Goal: Use online tool/utility

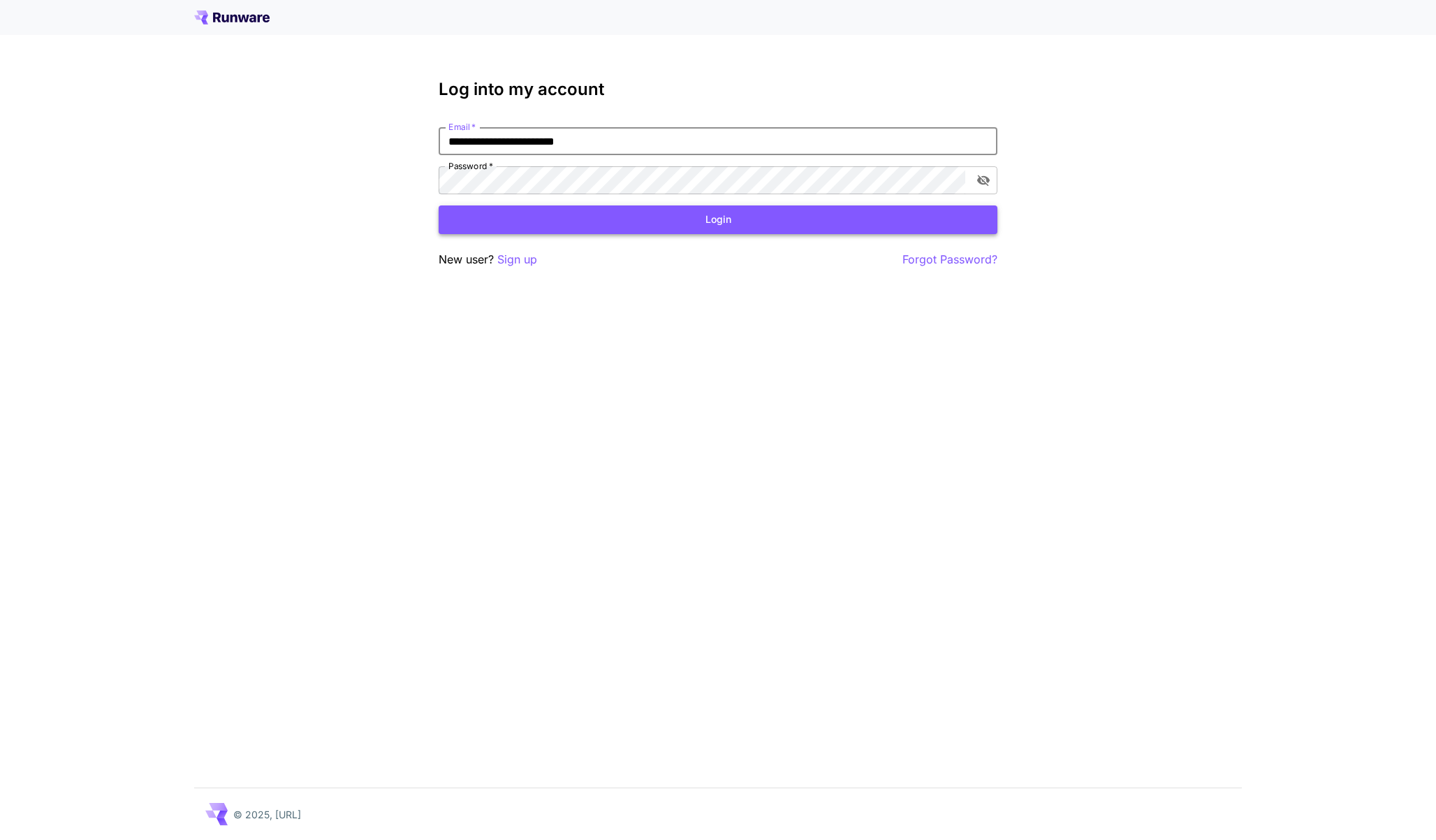
drag, startPoint x: 0, startPoint y: 0, endPoint x: 477, endPoint y: 229, distance: 529.1
click at [477, 229] on button "Login" at bounding box center [718, 220] width 559 height 29
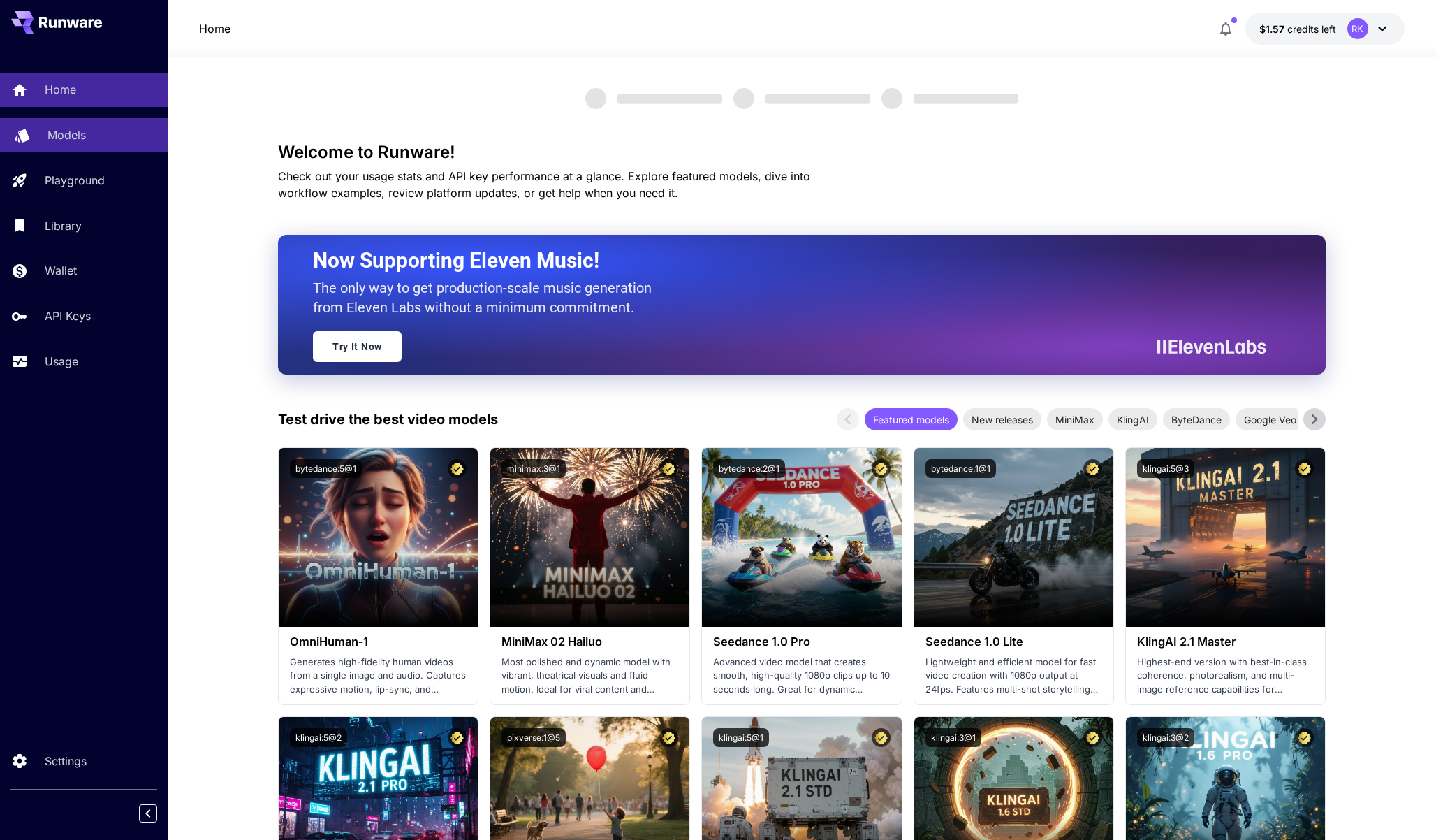
click at [68, 140] on p "Models" at bounding box center [67, 135] width 38 height 17
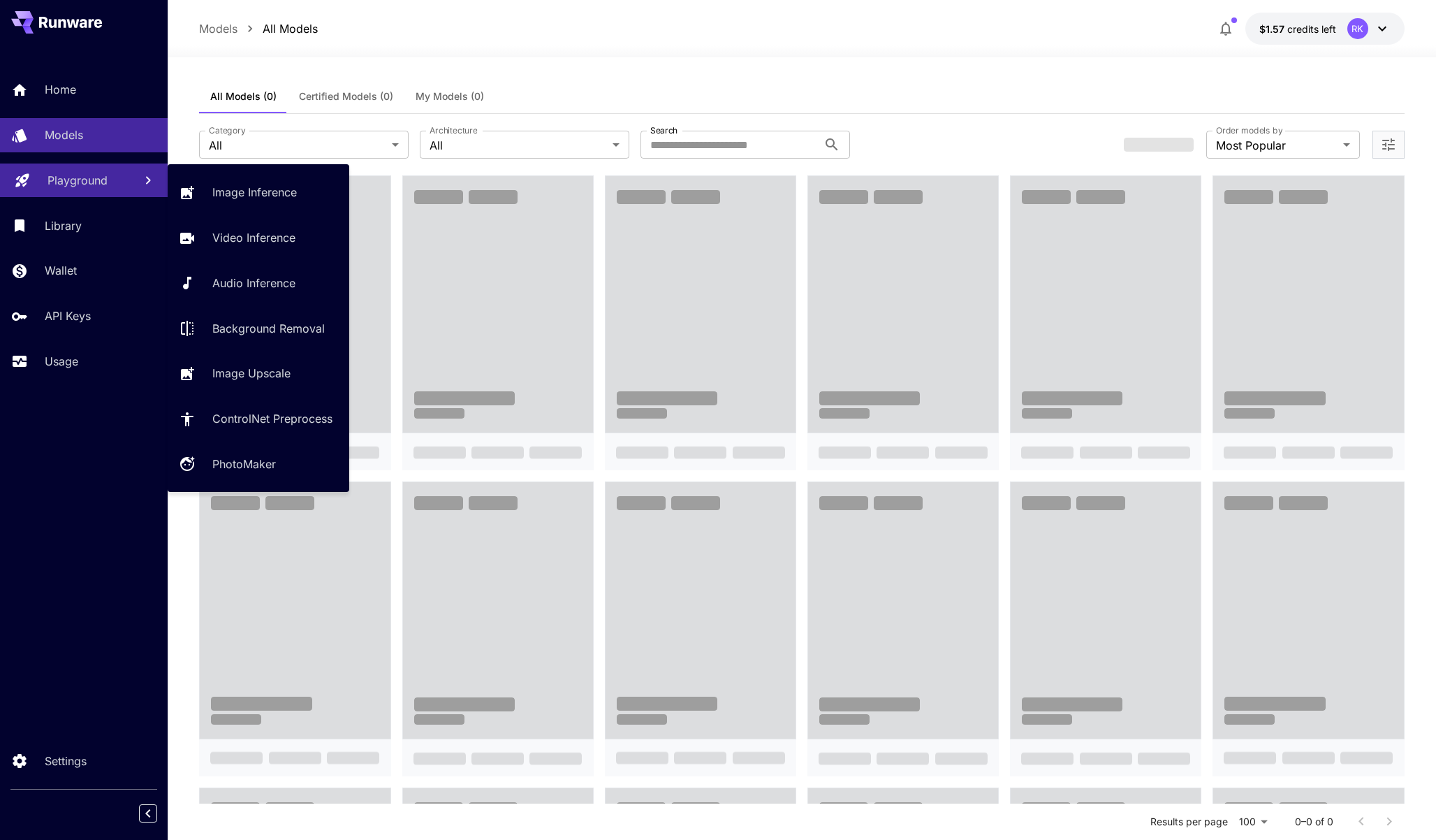
click at [75, 176] on p "Playground" at bounding box center [78, 180] width 60 height 17
